Goal: Browse casually

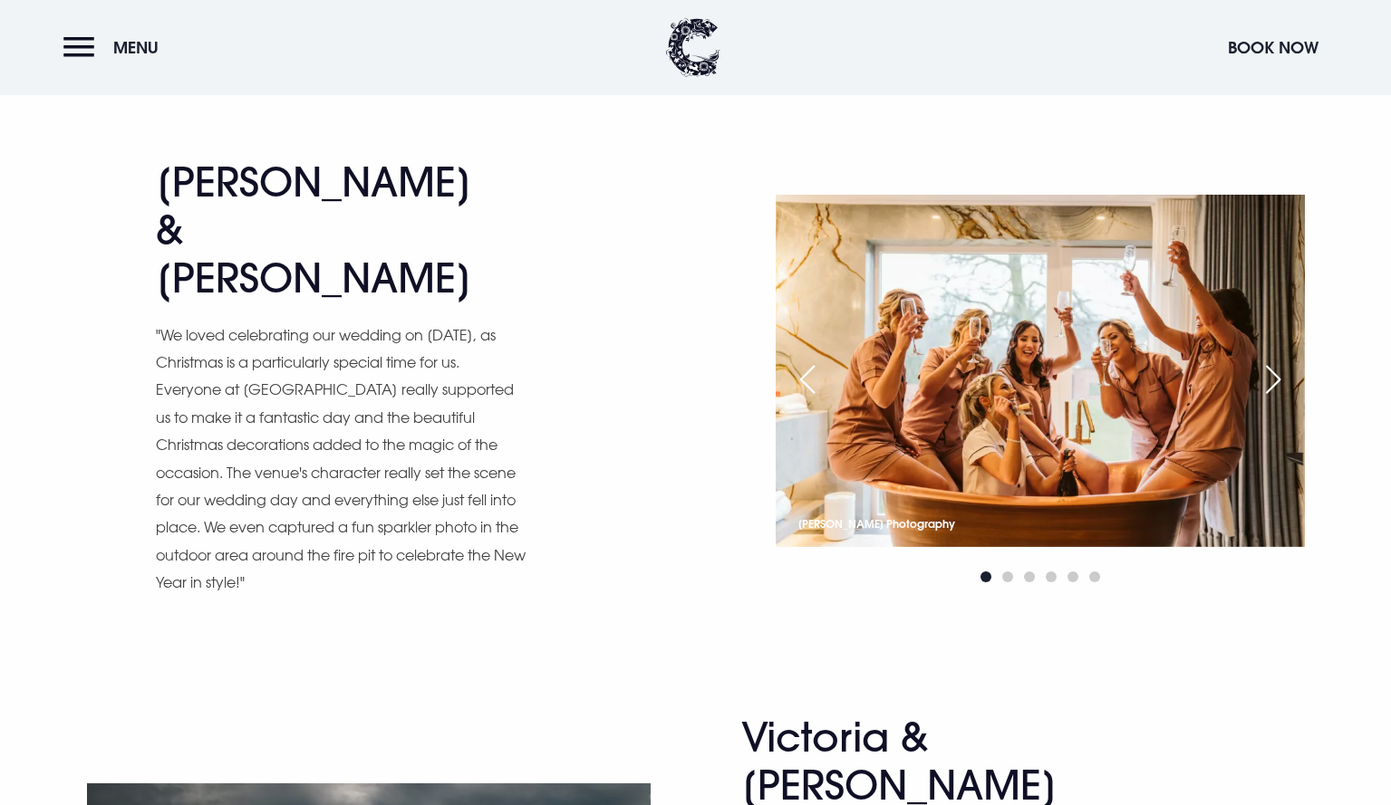
scroll to position [4056, 0]
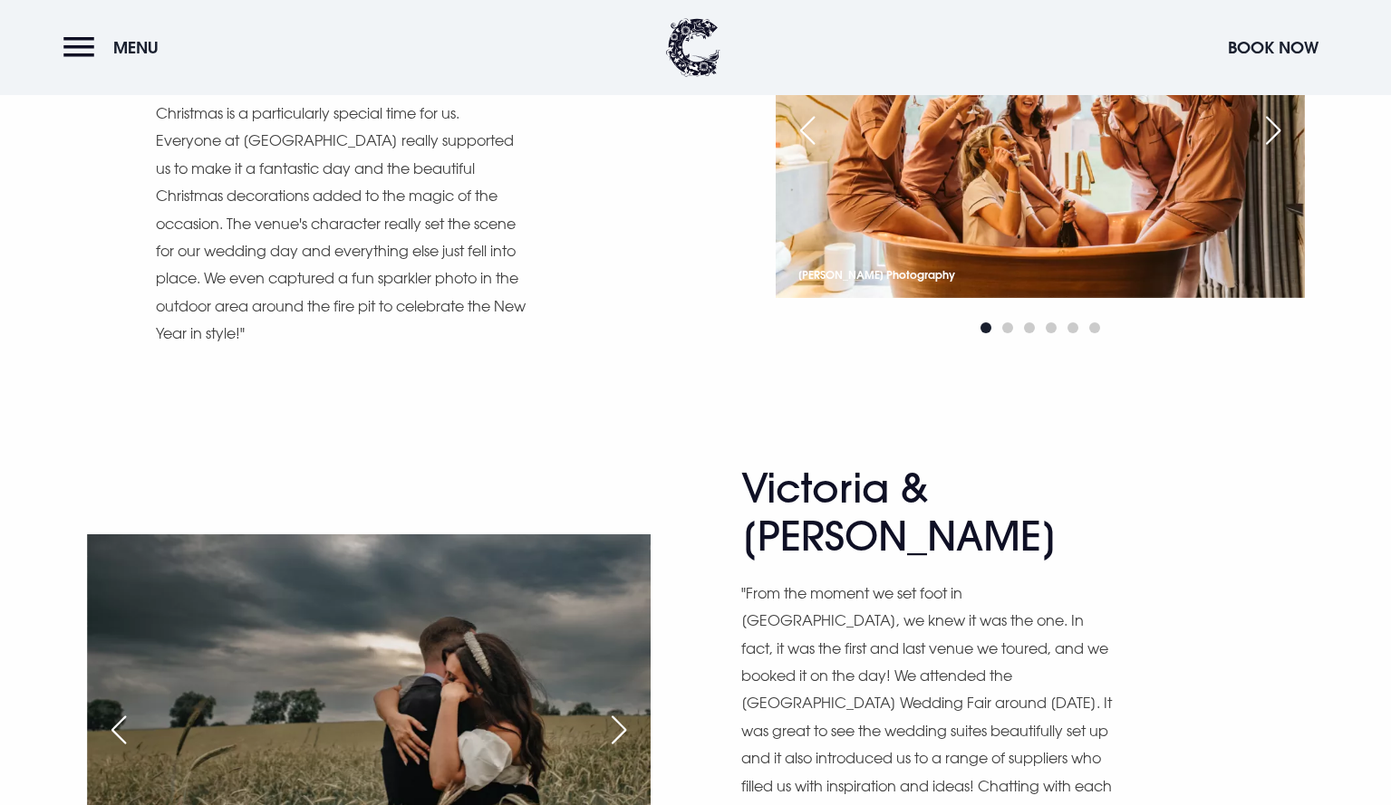
click at [625, 710] on div "Next slide" at bounding box center [618, 730] width 45 height 40
click at [619, 710] on div "Next slide" at bounding box center [618, 730] width 45 height 40
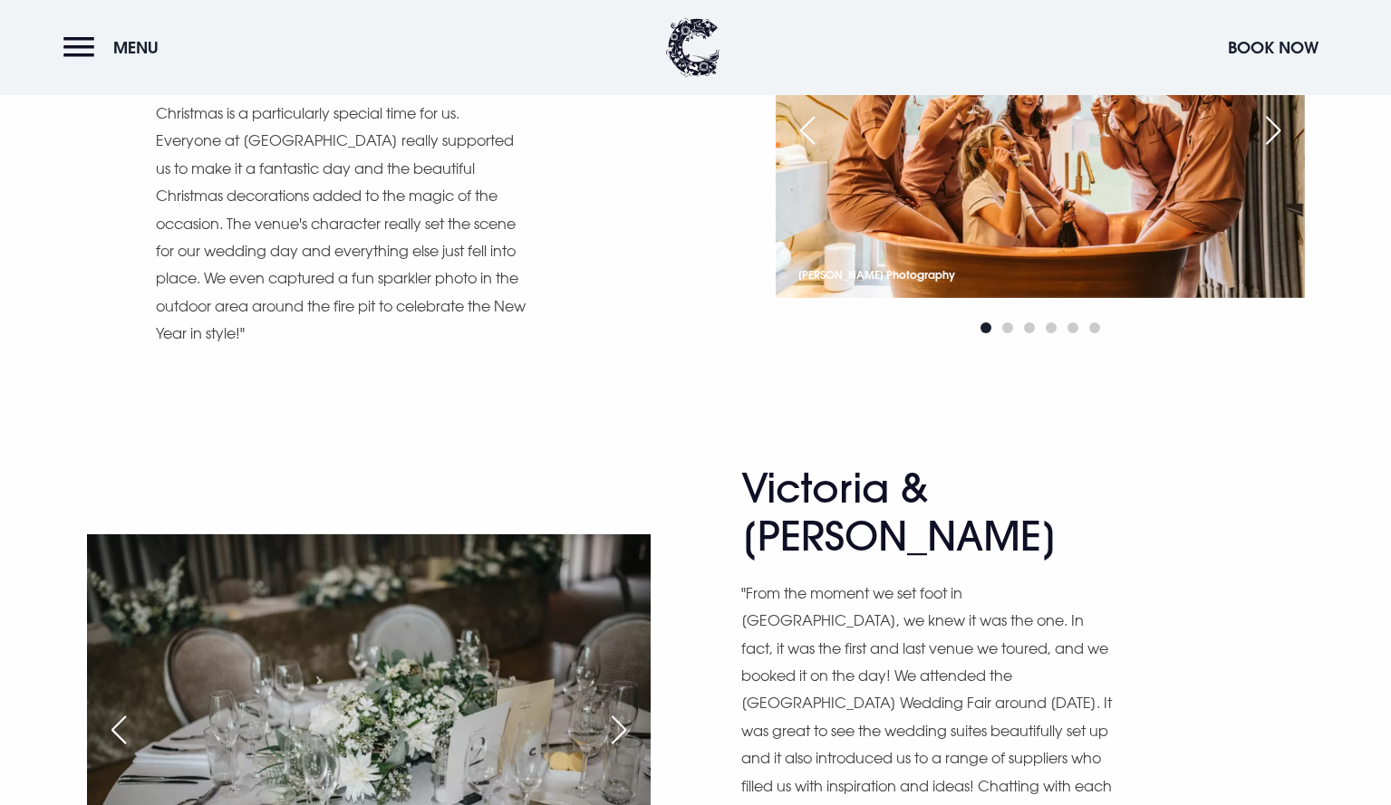
click at [619, 710] on div "Next slide" at bounding box center [618, 730] width 45 height 40
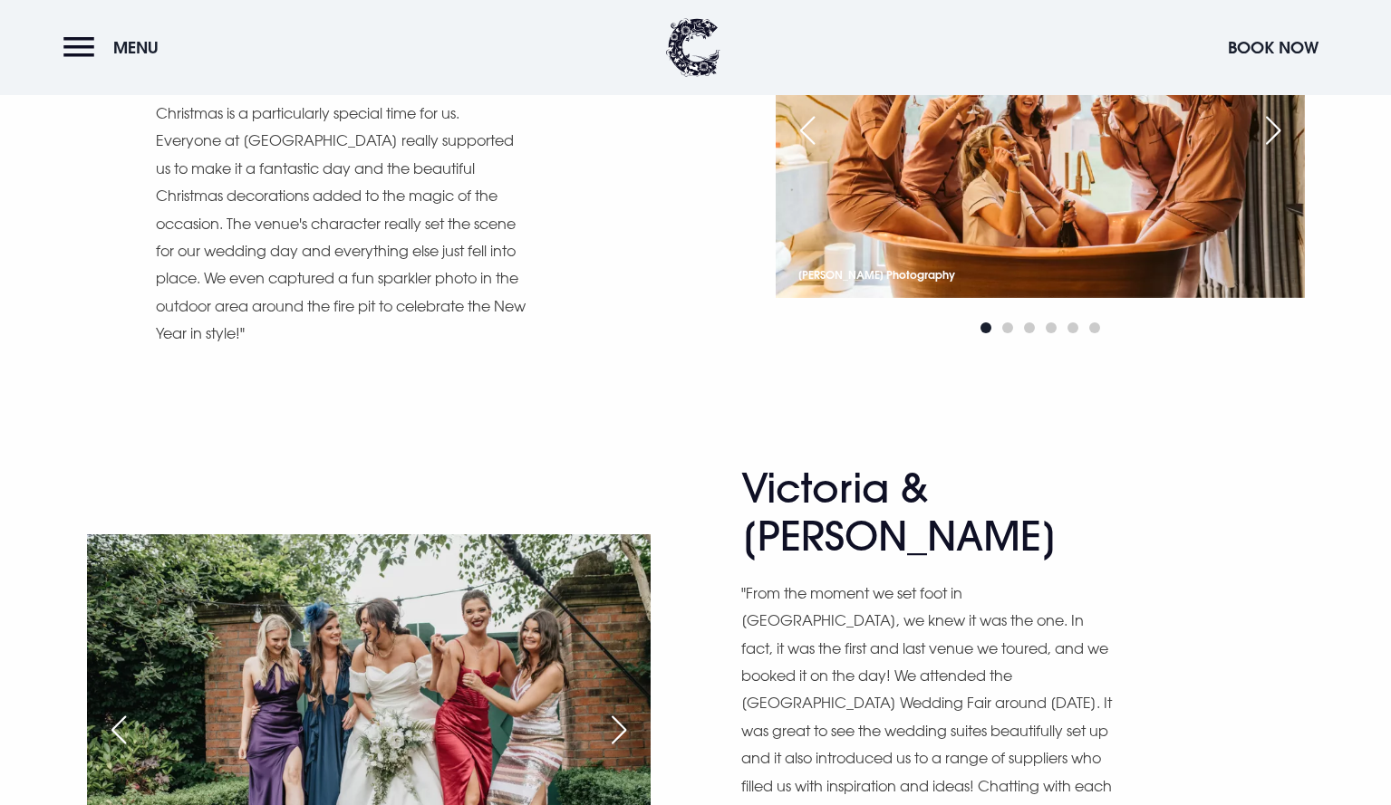
click at [619, 710] on div "Next slide" at bounding box center [618, 730] width 45 height 40
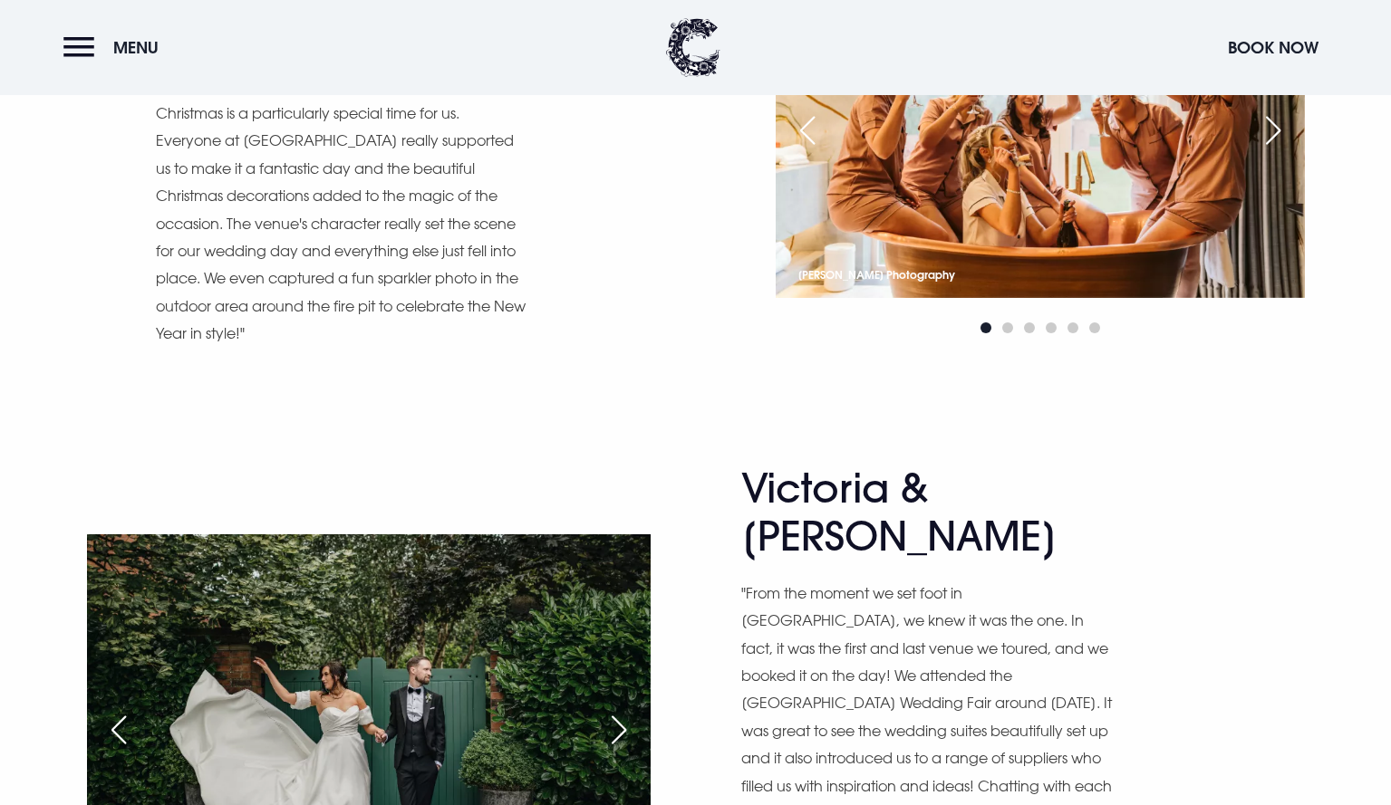
click at [619, 710] on div "Next slide" at bounding box center [618, 730] width 45 height 40
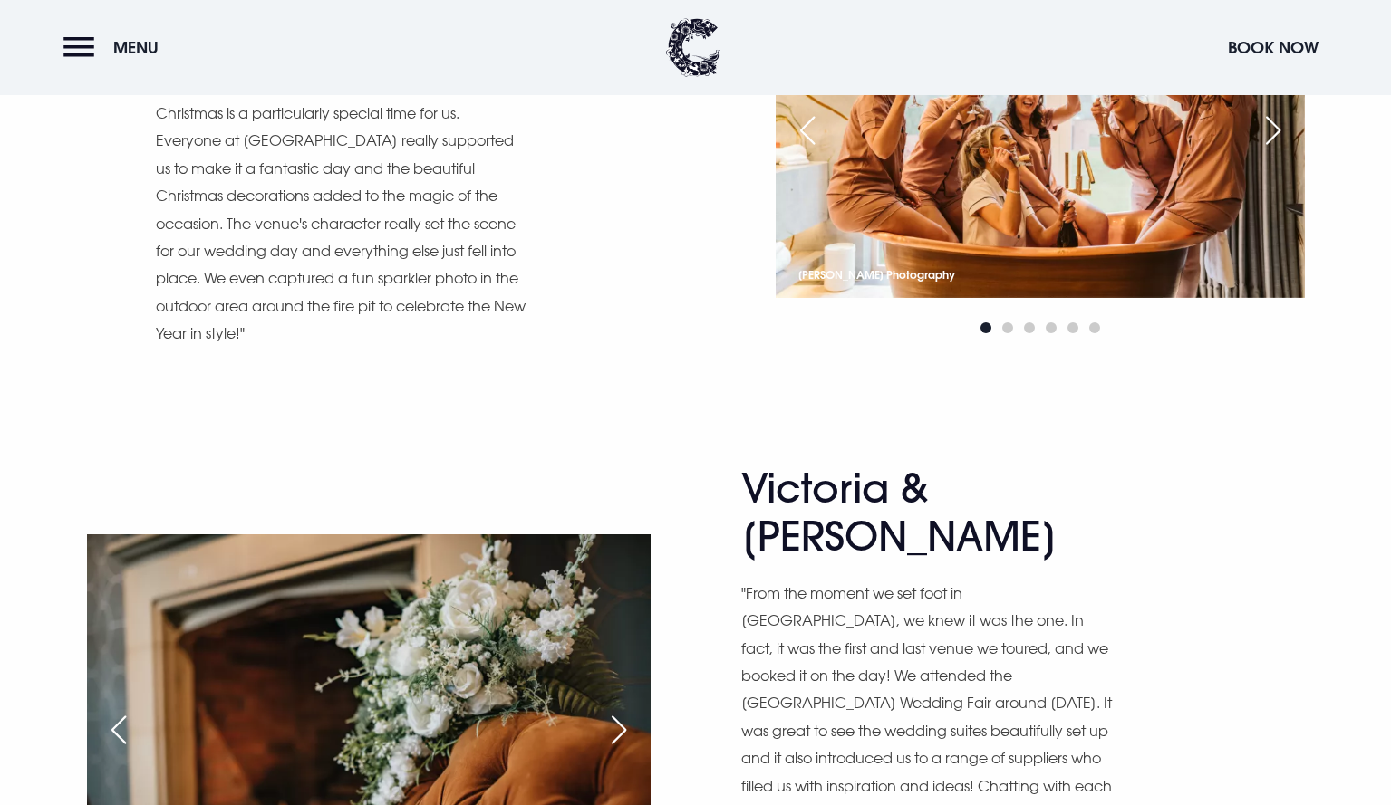
click at [619, 710] on div "Next slide" at bounding box center [618, 730] width 45 height 40
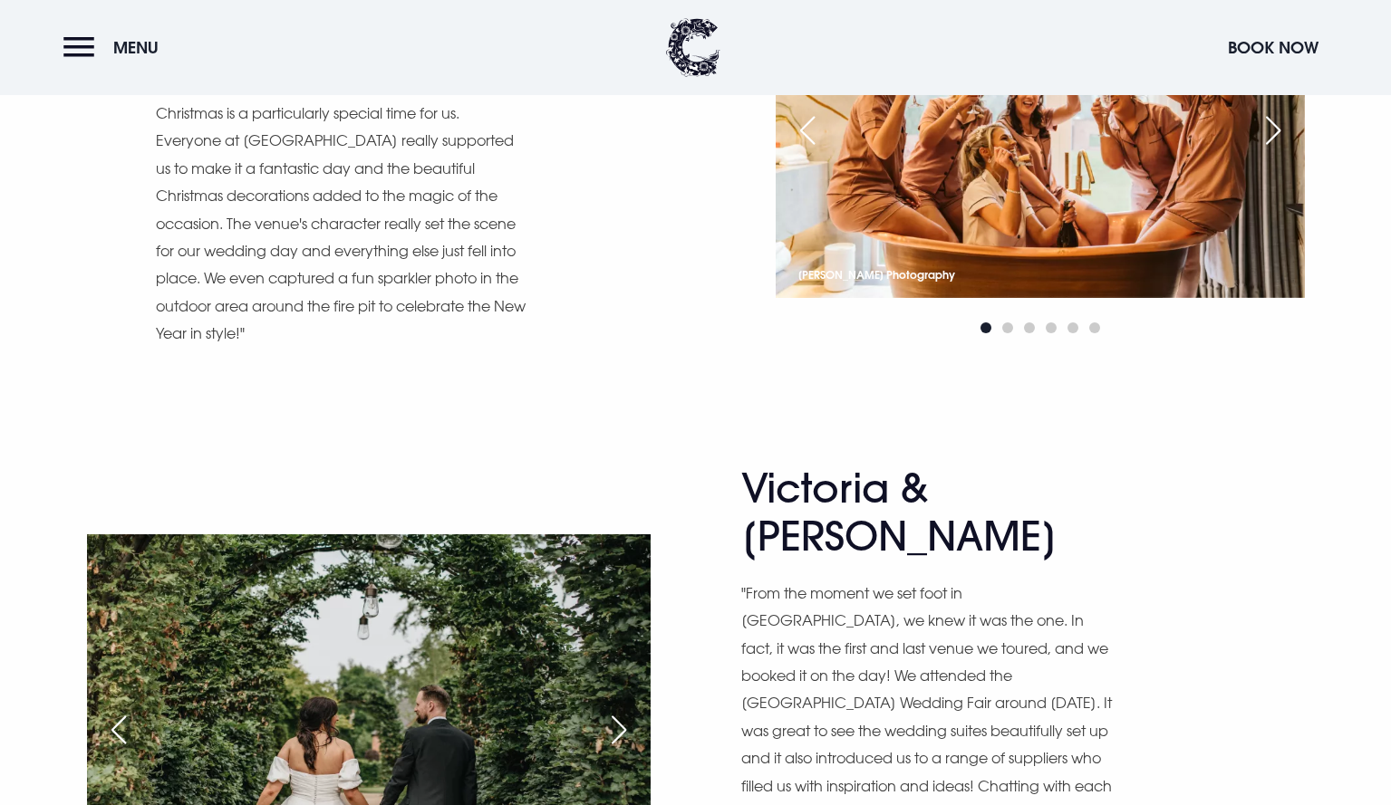
click at [619, 710] on div "Next slide" at bounding box center [618, 730] width 45 height 40
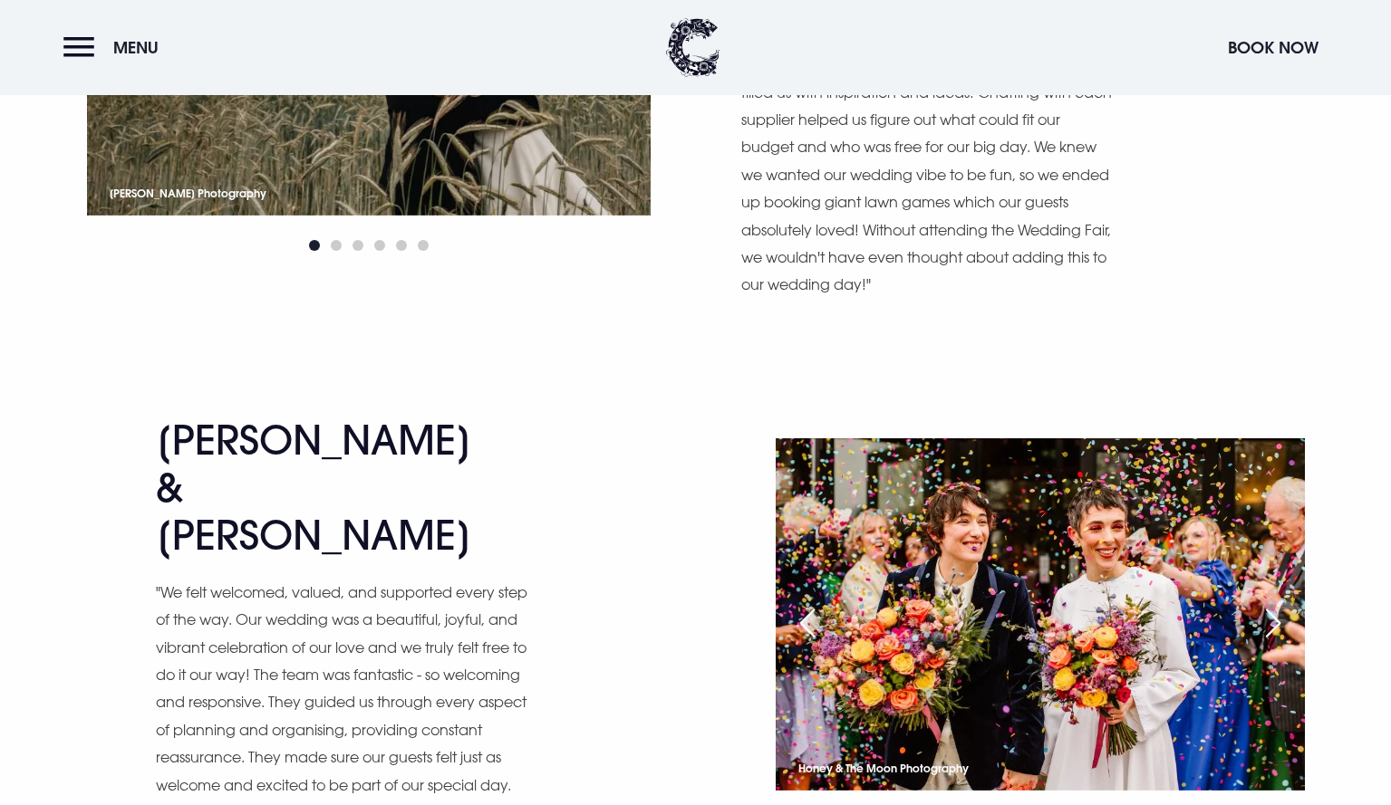
scroll to position [4697, 0]
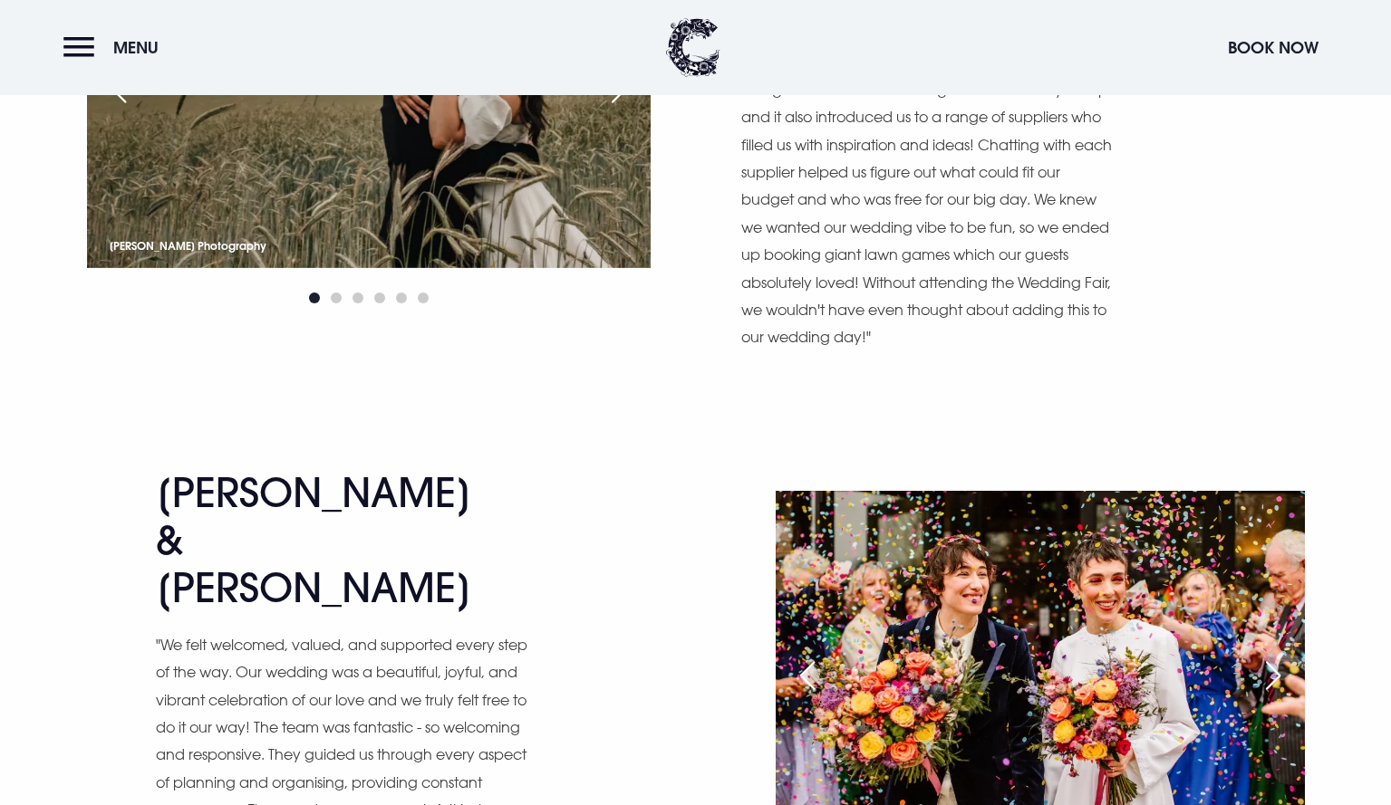
click at [1281, 656] on div "Next slide" at bounding box center [1272, 676] width 45 height 40
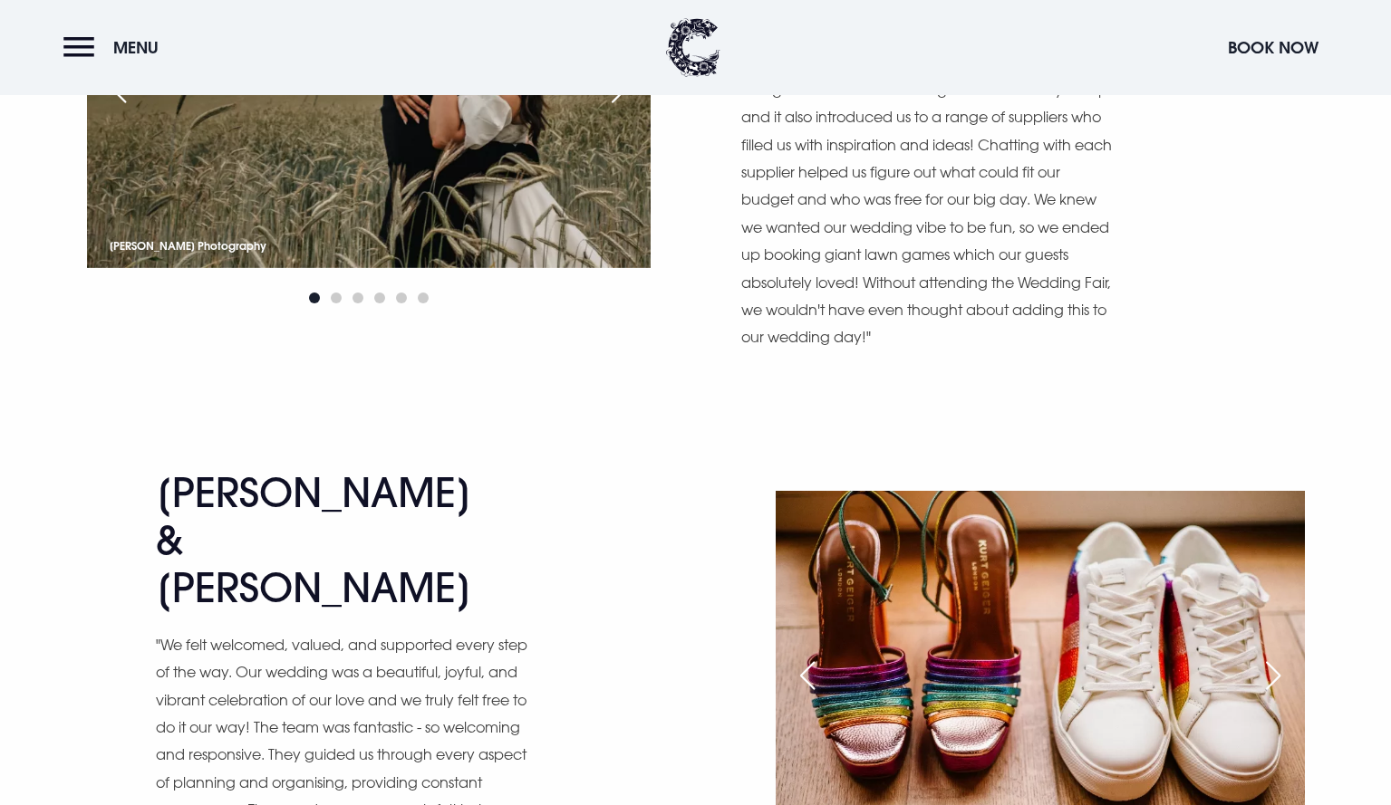
click at [1281, 656] on div "Next slide" at bounding box center [1272, 676] width 45 height 40
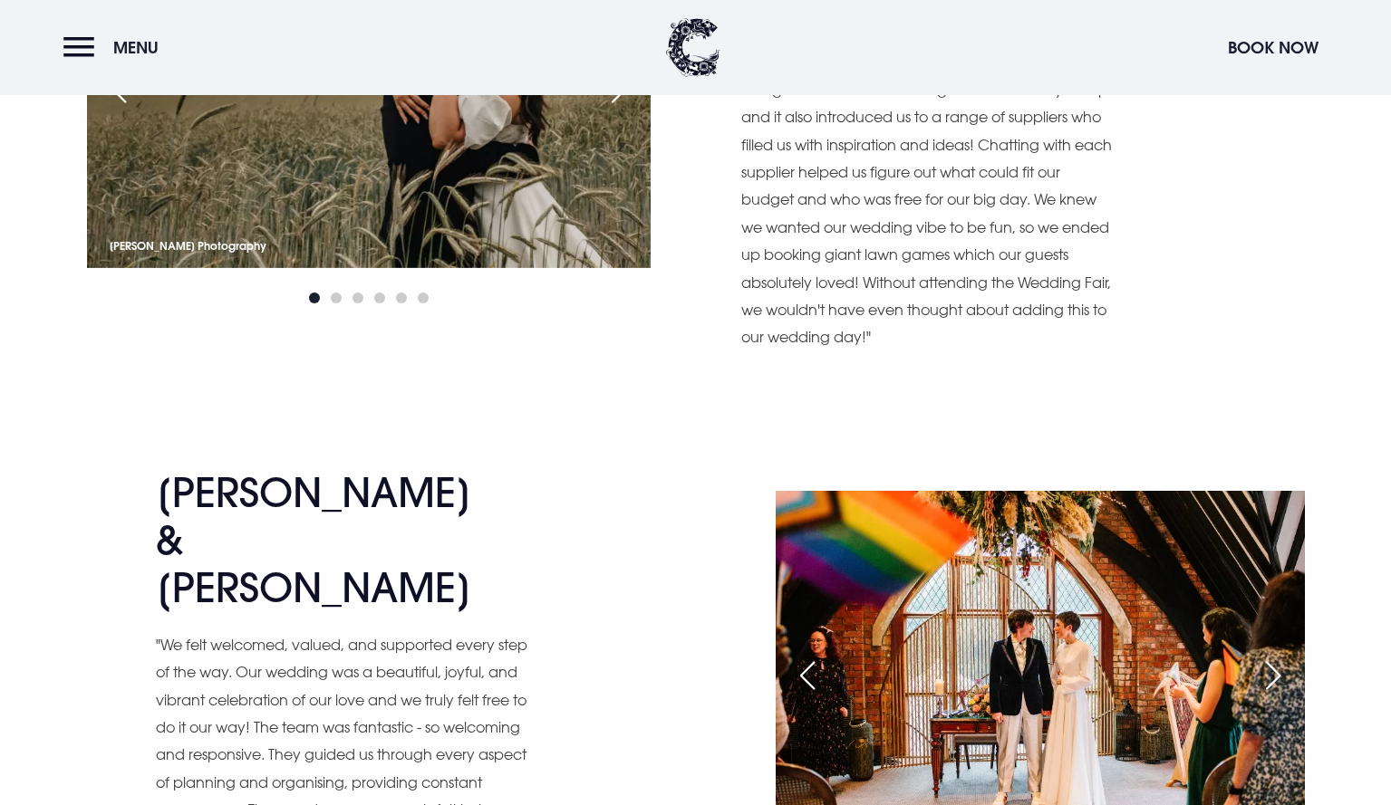
click at [1281, 656] on div "Next slide" at bounding box center [1272, 676] width 45 height 40
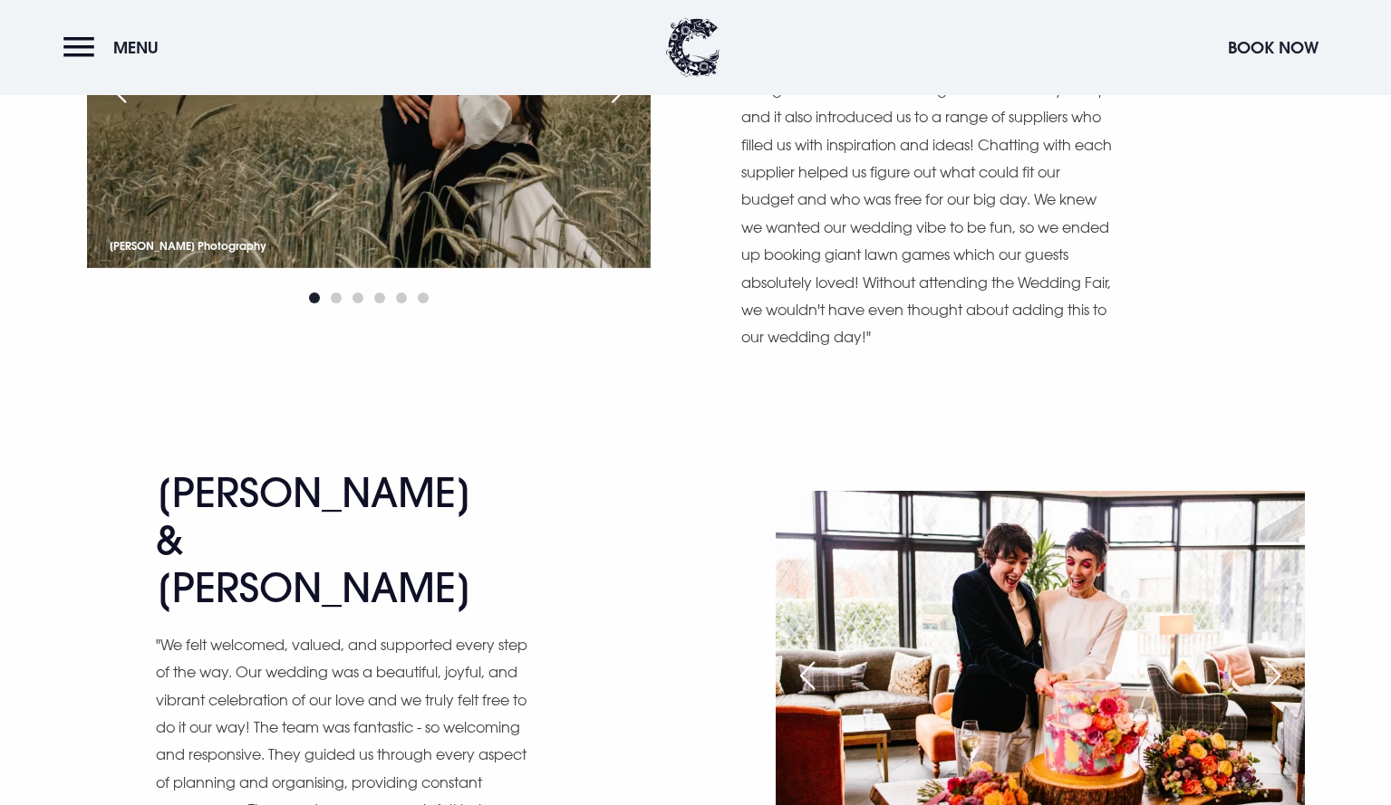
click at [1281, 656] on div "Next slide" at bounding box center [1272, 676] width 45 height 40
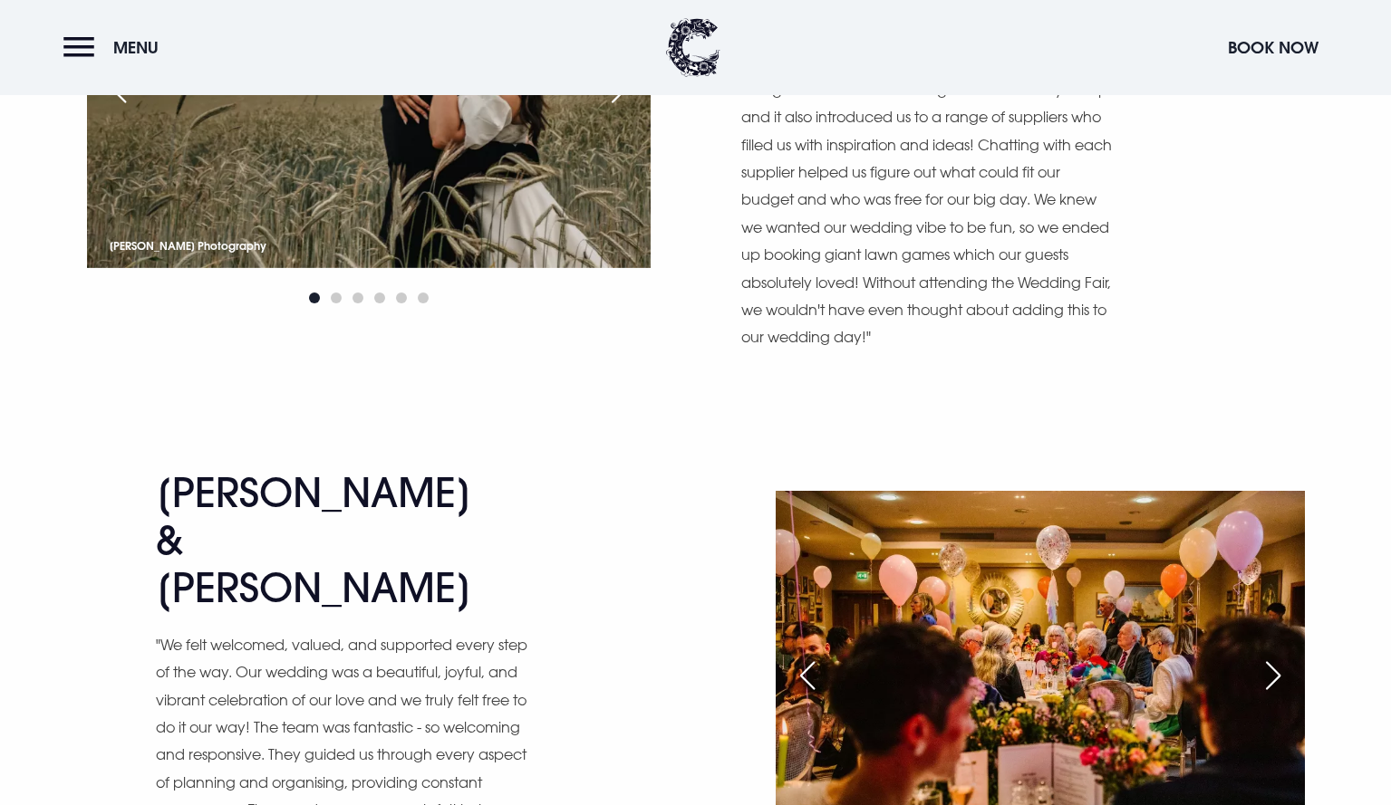
click at [1281, 656] on div "Next slide" at bounding box center [1272, 676] width 45 height 40
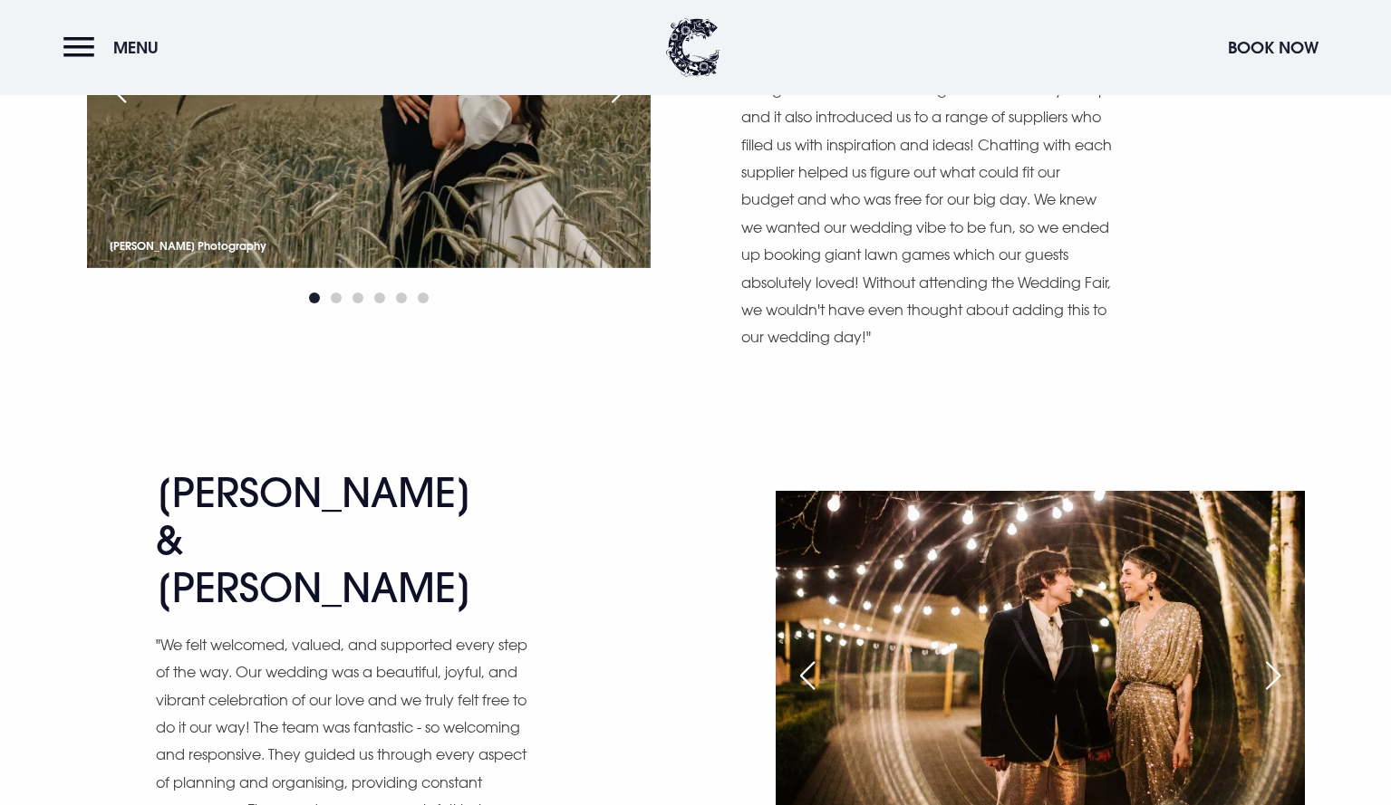
click at [1281, 656] on div "Next slide" at bounding box center [1272, 676] width 45 height 40
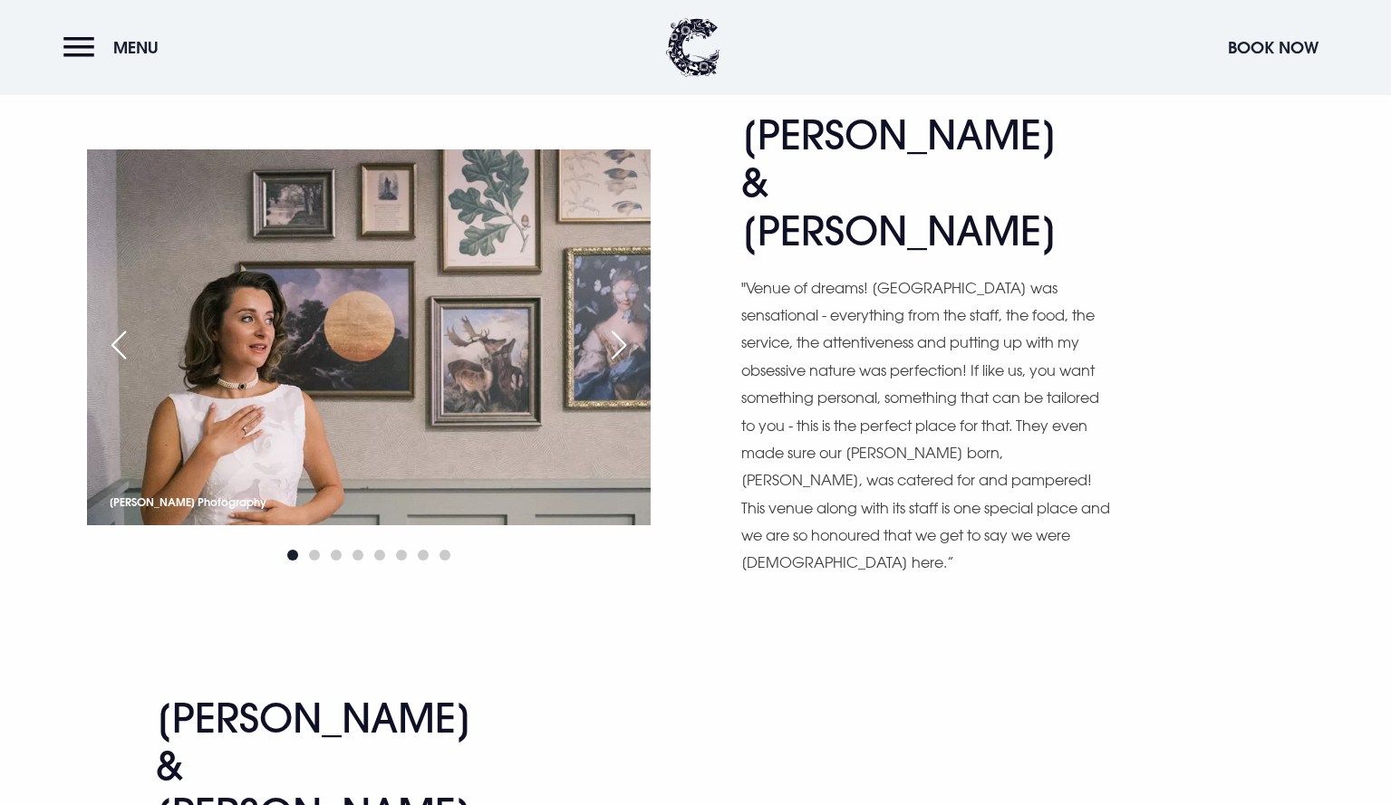
scroll to position [6851, 0]
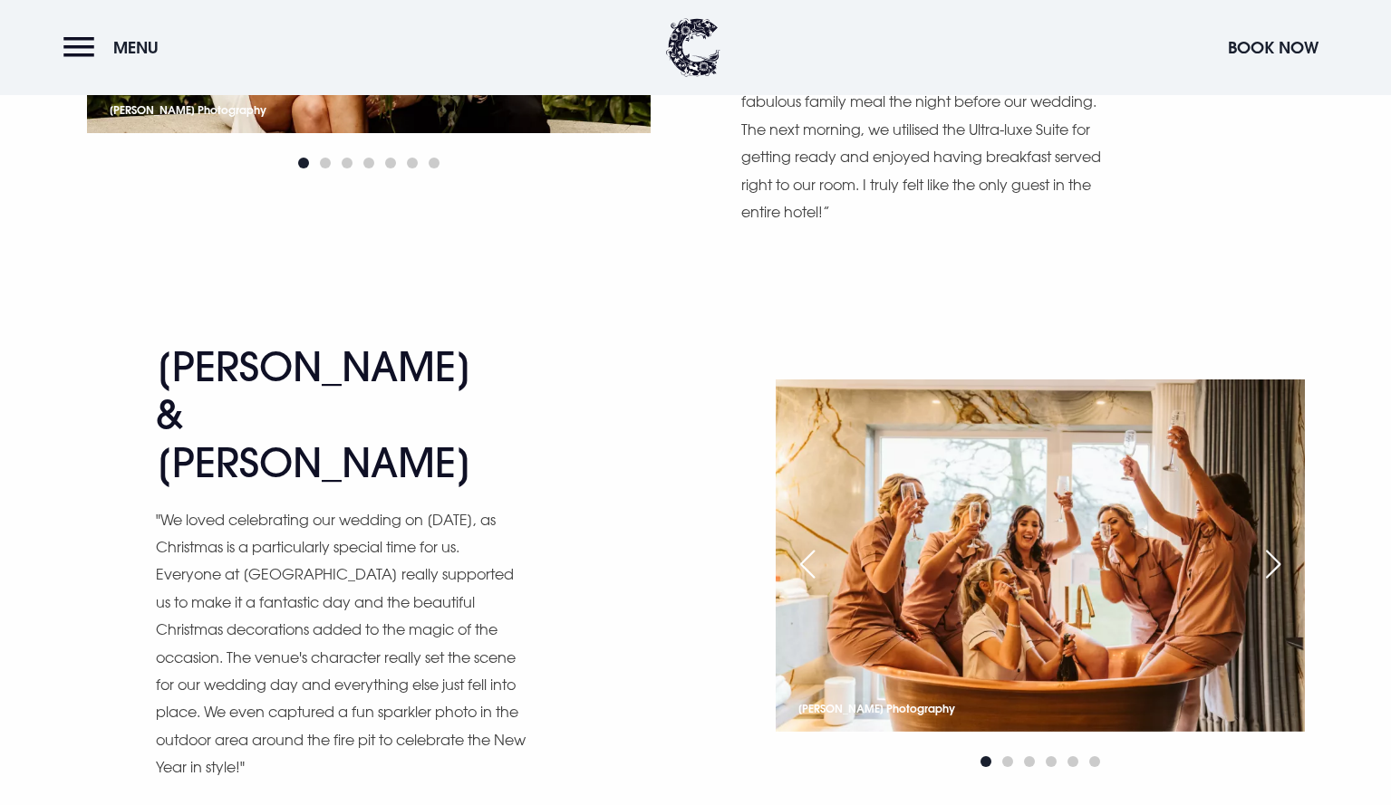
scroll to position [3608, 0]
